Goal: Find specific page/section: Find specific page/section

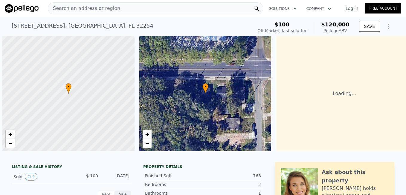
scroll to position [0, 2]
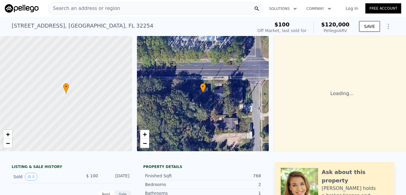
click at [349, 9] on link "Log In" at bounding box center [352, 8] width 27 height 6
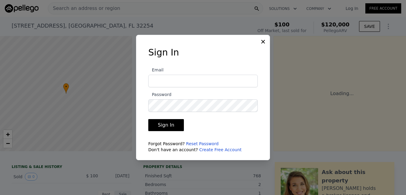
type input "[EMAIL_ADDRESS][DOMAIN_NAME]"
click at [171, 122] on button "Sign In" at bounding box center [166, 125] width 36 height 12
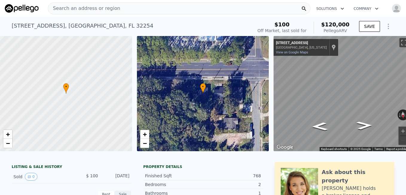
click at [126, 11] on div "Search an address or region" at bounding box center [179, 8] width 263 height 12
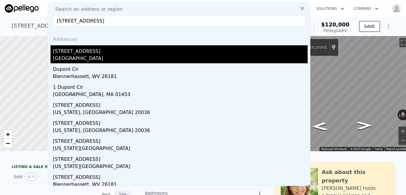
type input "[STREET_ADDRESS]"
click at [82, 52] on div "[STREET_ADDRESS]" at bounding box center [180, 50] width 255 height 10
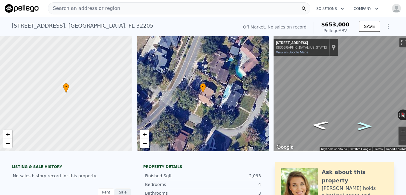
click at [369, 127] on icon "Go East, Dupont Cir" at bounding box center [365, 126] width 28 height 12
click at [69, 8] on span "Search an address or region" at bounding box center [84, 8] width 72 height 7
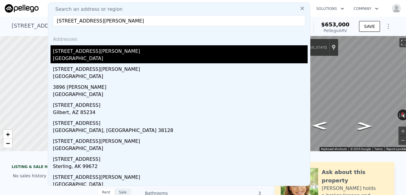
type input "[STREET_ADDRESS][PERSON_NAME]"
click at [69, 51] on div "[STREET_ADDRESS][PERSON_NAME]" at bounding box center [180, 50] width 255 height 10
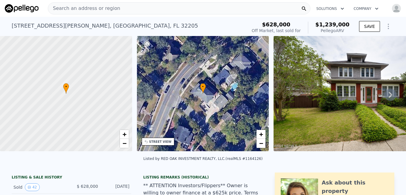
click at [124, 11] on div "Search an address or region" at bounding box center [179, 8] width 263 height 12
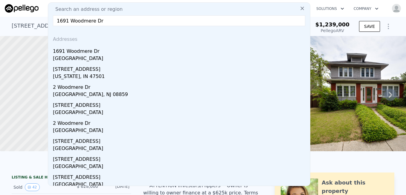
drag, startPoint x: 116, startPoint y: 21, endPoint x: 62, endPoint y: 14, distance: 54.4
click at [62, 14] on div "Search an address or region [GEOGRAPHIC_DATA][PERSON_NAME] Addresses [STREET_AD…" at bounding box center [179, 93] width 263 height 183
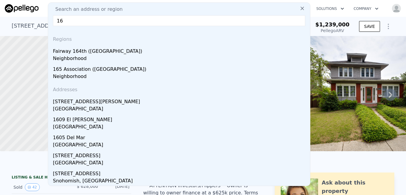
type input "1"
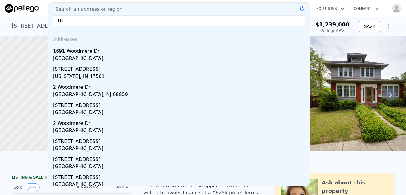
type input "1"
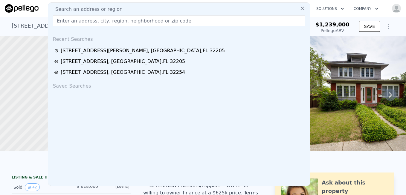
paste input "[STREET_ADDRESS]"
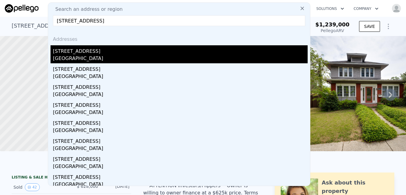
type input "[STREET_ADDRESS]"
click at [69, 51] on div "[STREET_ADDRESS]" at bounding box center [180, 50] width 255 height 10
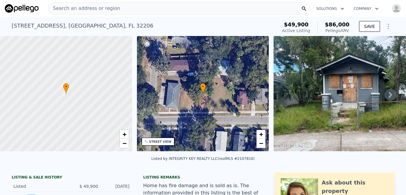
click at [154, 6] on div "Search an address or region" at bounding box center [179, 8] width 263 height 12
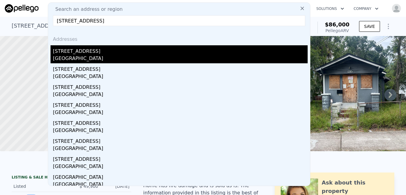
type input "[STREET_ADDRESS]"
click at [86, 54] on div "[STREET_ADDRESS]" at bounding box center [180, 50] width 255 height 10
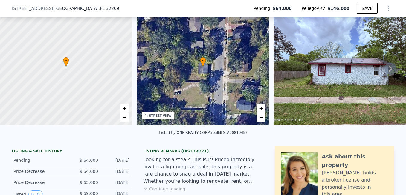
scroll to position [46, 0]
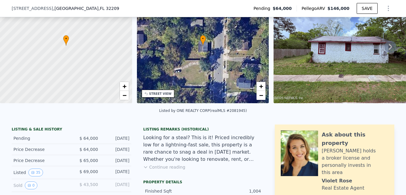
click at [158, 170] on button "Continue reading" at bounding box center [164, 167] width 42 height 6
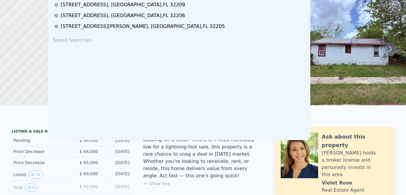
scroll to position [0, 0]
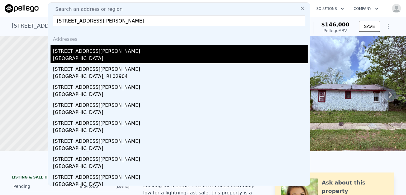
type input "[STREET_ADDRESS][PERSON_NAME]"
click at [92, 54] on div "[STREET_ADDRESS][PERSON_NAME]" at bounding box center [180, 50] width 255 height 10
